Goal: Transaction & Acquisition: Register for event/course

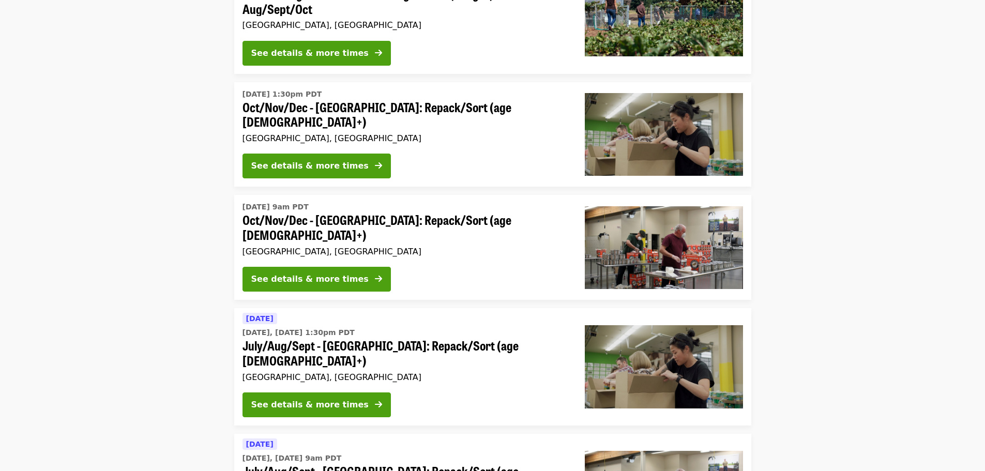
scroll to position [176, 0]
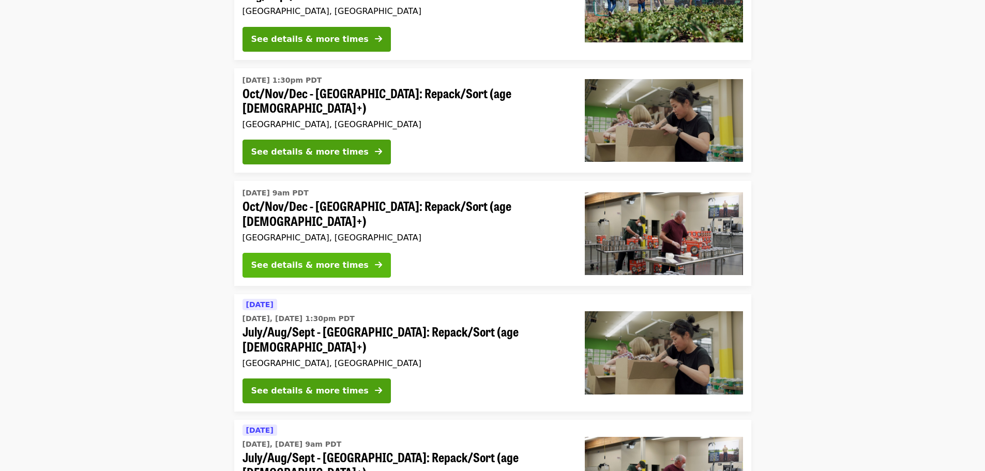
click at [341, 259] on div "See details & more times" at bounding box center [309, 265] width 117 height 12
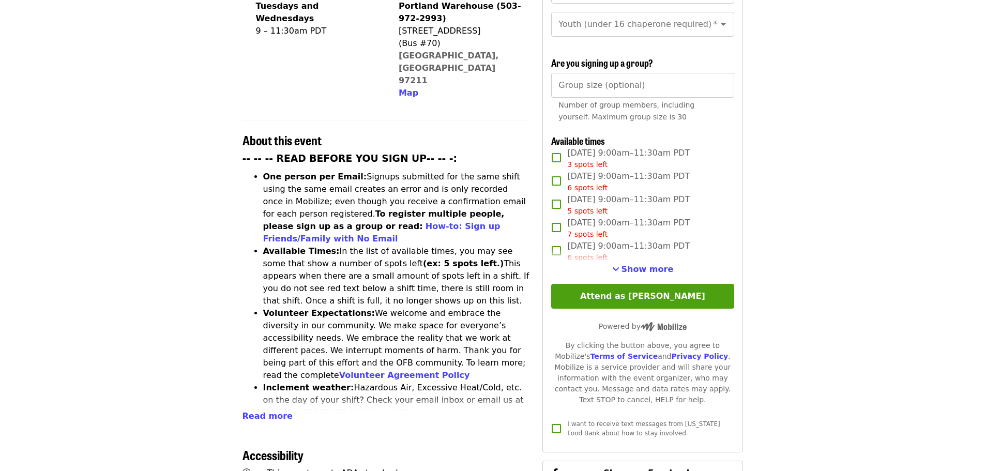
scroll to position [292, 0]
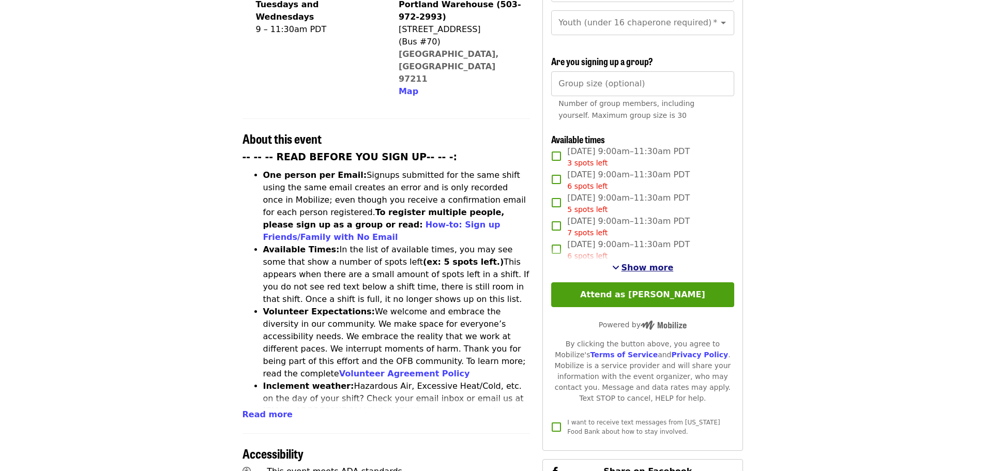
click at [654, 267] on span "Show more" at bounding box center [647, 268] width 52 height 10
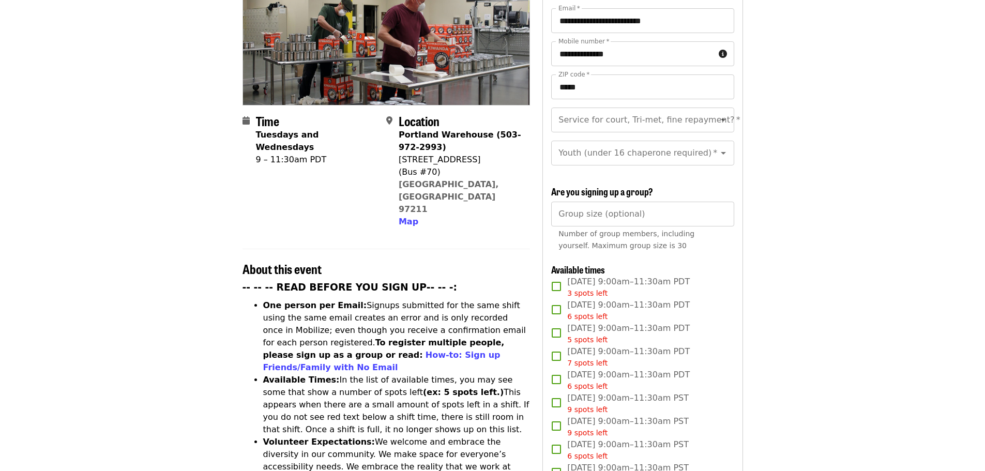
scroll to position [161, 0]
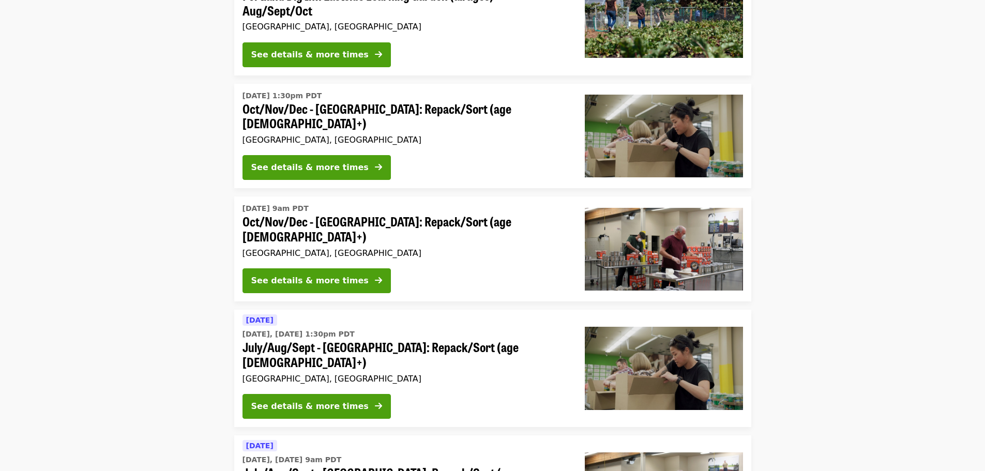
scroll to position [176, 0]
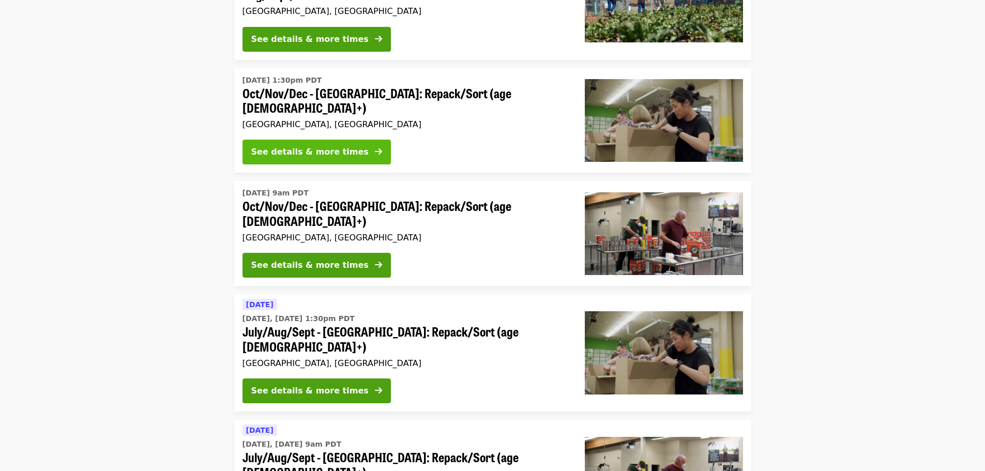
click at [332, 146] on div "See details & more times" at bounding box center [309, 152] width 117 height 12
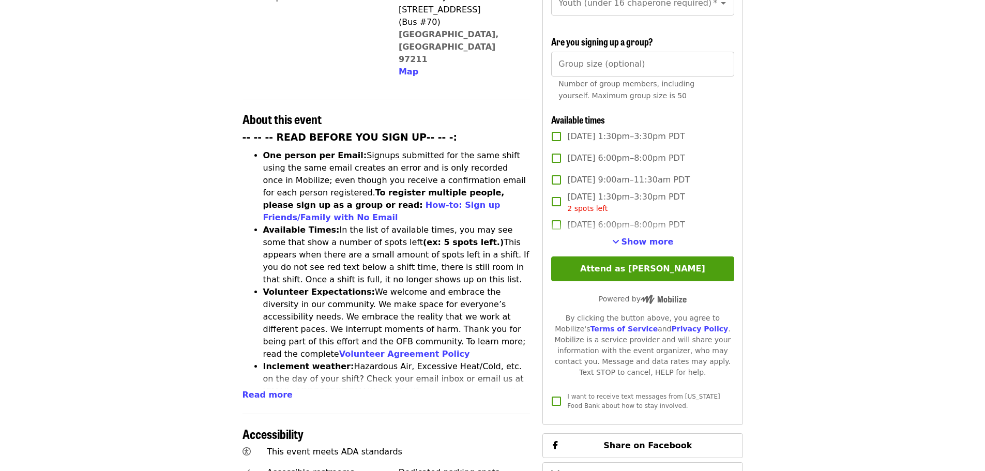
scroll to position [321, 0]
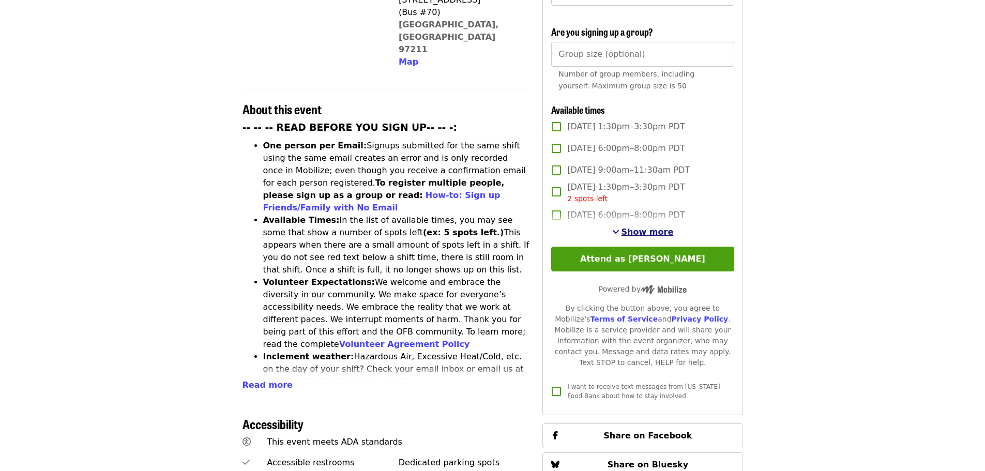
click at [640, 232] on span "Show more" at bounding box center [647, 232] width 52 height 10
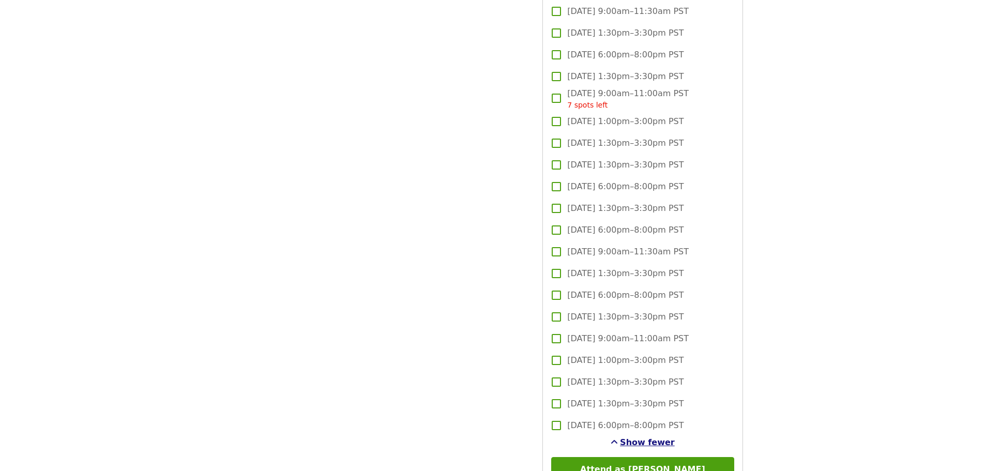
scroll to position [2492, 0]
